Goal: Task Accomplishment & Management: Manage account settings

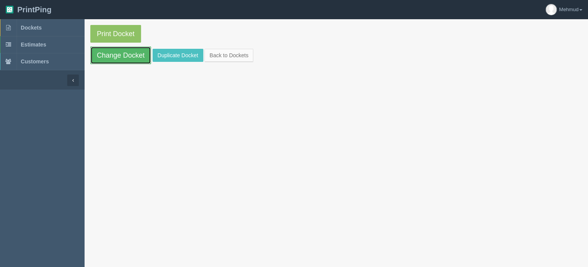
click at [136, 57] on link "Change Docket" at bounding box center [120, 56] width 61 height 18
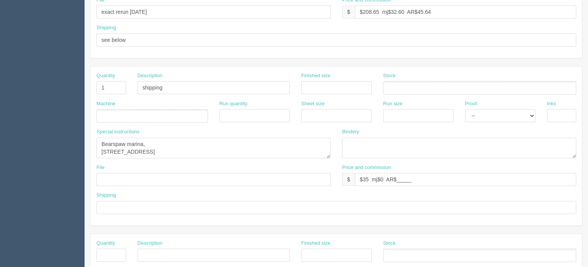
scroll to position [384, 0]
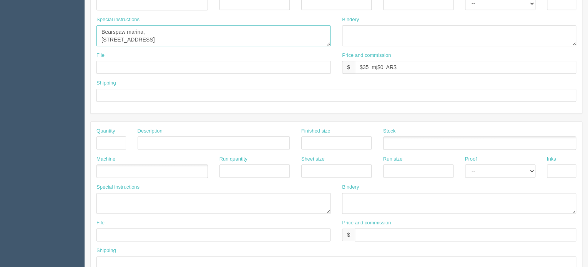
drag, startPoint x: 103, startPoint y: 29, endPoint x: 260, endPoint y: 49, distance: 158.9
click at [260, 49] on div "Special instructions Bearspaw marina, Haskayne Park, Woodland Rd, Calgary, AB T…" at bounding box center [214, 34] width 246 height 36
paste textarea "Apple Creek Golf Course (11064 TWP Road 275, Airdrie, AB T4B 4M8)"
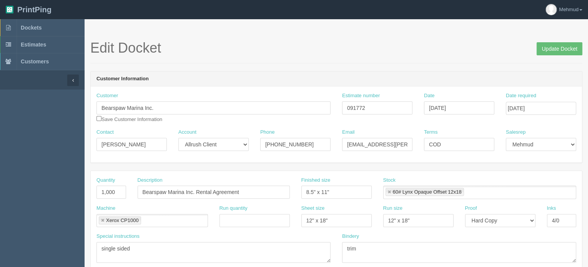
scroll to position [38, 0]
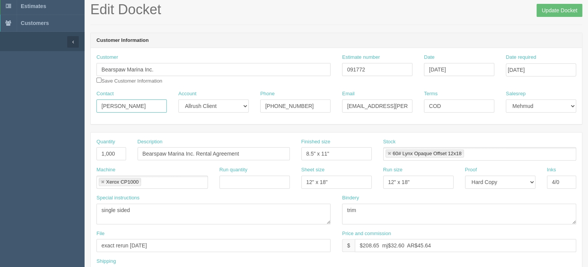
drag, startPoint x: 148, startPoint y: 106, endPoint x: 65, endPoint y: 103, distance: 83.1
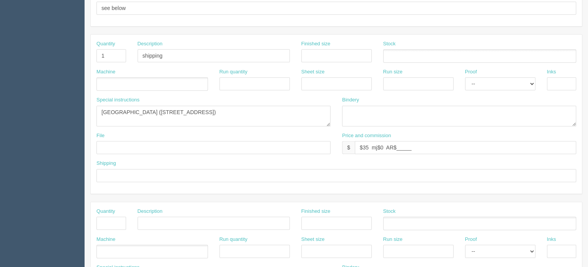
scroll to position [308, 0]
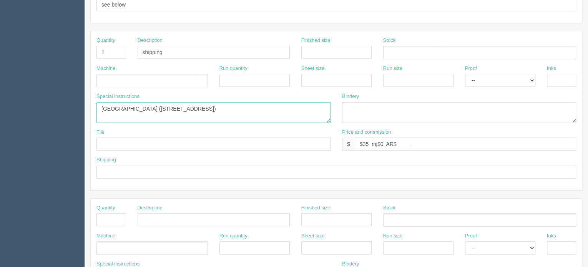
click at [273, 107] on textarea "Bearspaw marina, Haskayne Park, Woodland Rd, Calgary, AB T3L 2P3" at bounding box center [213, 112] width 234 height 21
paste textarea "Shianna Newman"
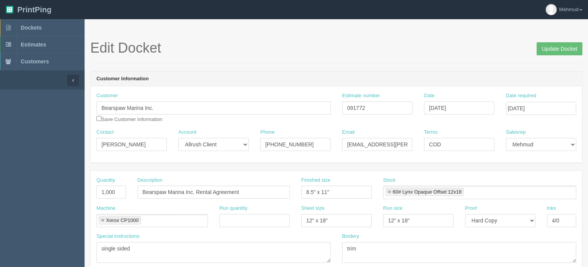
type textarea "Apple Creek Golf Course (11064 TWP Road 275, Airdrie, AB T4B 4M8) att Shianna N…"
click at [547, 51] on input "Update Docket" at bounding box center [560, 48] width 46 height 13
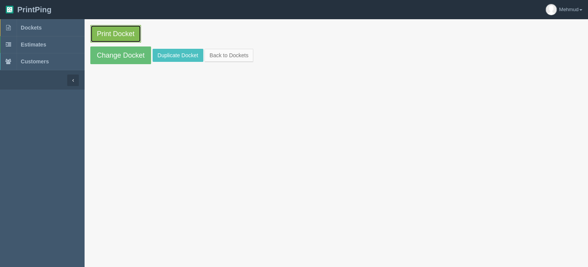
click at [121, 37] on link "Print Docket" at bounding box center [115, 34] width 51 height 18
click at [28, 28] on span "Dockets" at bounding box center [31, 28] width 21 height 6
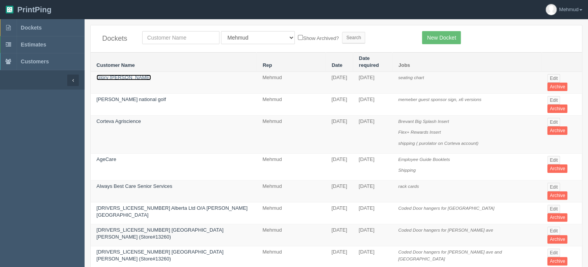
click at [133, 75] on link "Glory Chuku-Umunna" at bounding box center [123, 78] width 55 height 6
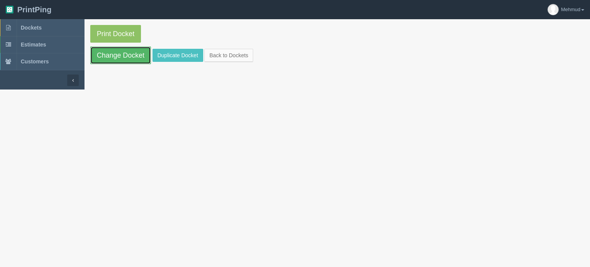
click at [126, 56] on link "Change Docket" at bounding box center [120, 56] width 61 height 18
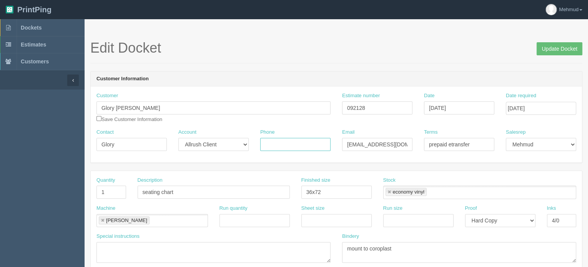
click at [283, 144] on input "Phone" at bounding box center [295, 144] width 70 height 13
paste input "587 581 7755"
type input "587 581 7755"
click at [565, 50] on input "Update Docket" at bounding box center [560, 48] width 46 height 13
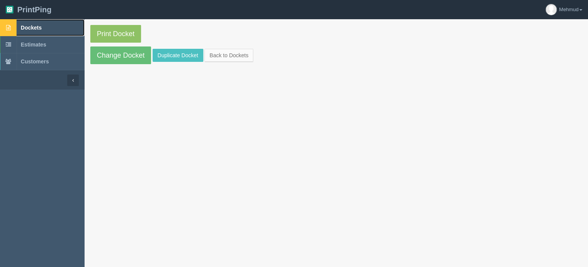
click at [42, 28] on link "Dockets" at bounding box center [42, 27] width 85 height 17
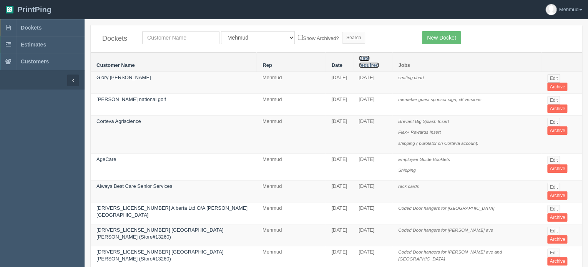
click at [359, 58] on link "Date required" at bounding box center [369, 61] width 20 height 13
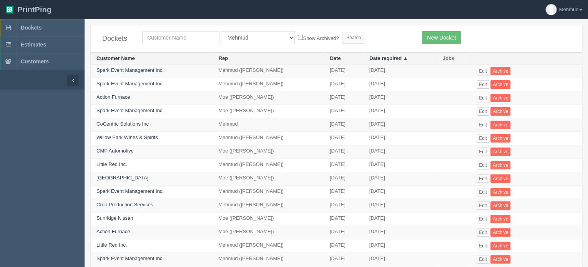
click at [382, 61] on th "Date required ▲" at bounding box center [400, 58] width 73 height 12
click at [382, 60] on link "Date required ▲" at bounding box center [388, 58] width 38 height 6
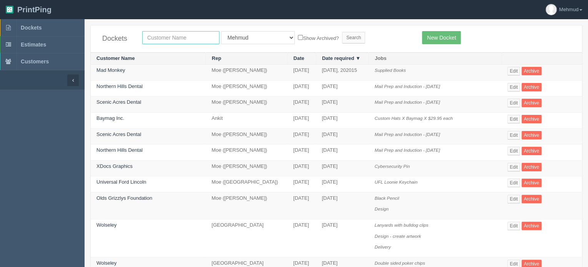
click at [158, 35] on input "text" at bounding box center [180, 37] width 77 height 13
type input "bears"
click at [342, 39] on input "Search" at bounding box center [353, 38] width 23 height 12
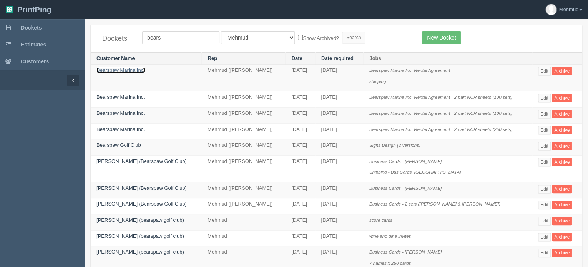
click at [127, 71] on link "Bearspaw Marina Inc." at bounding box center [120, 70] width 48 height 6
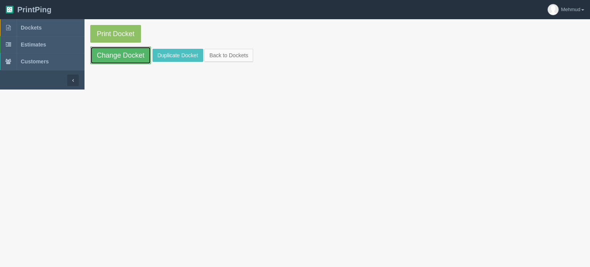
click at [123, 60] on link "Change Docket" at bounding box center [120, 56] width 61 height 18
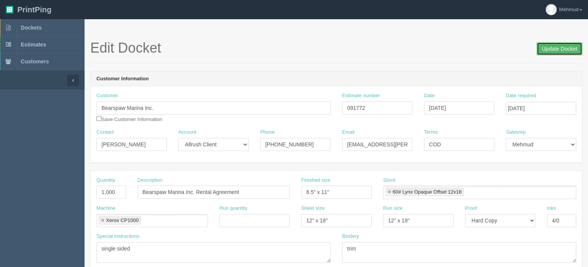
click at [567, 47] on input "Update Docket" at bounding box center [560, 48] width 46 height 13
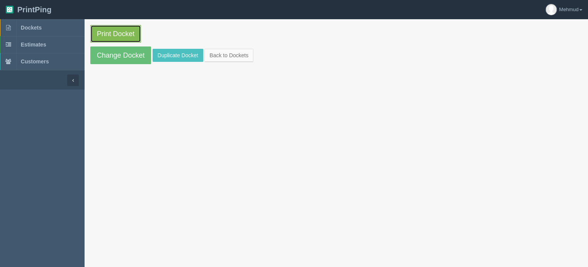
click at [134, 35] on link "Print Docket" at bounding box center [115, 34] width 51 height 18
